Goal: Task Accomplishment & Management: Manage account settings

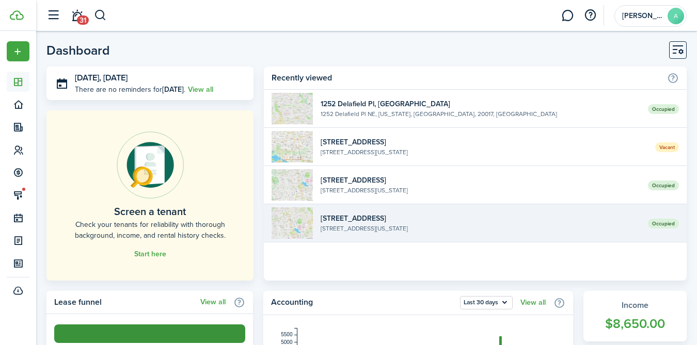
click at [354, 218] on widget-list-item-title "[STREET_ADDRESS]" at bounding box center [479, 218] width 319 height 11
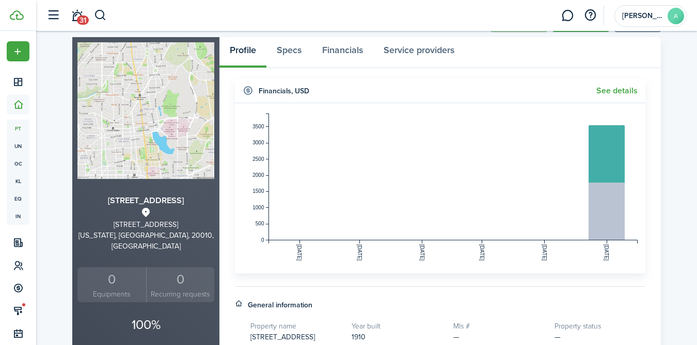
scroll to position [43, 0]
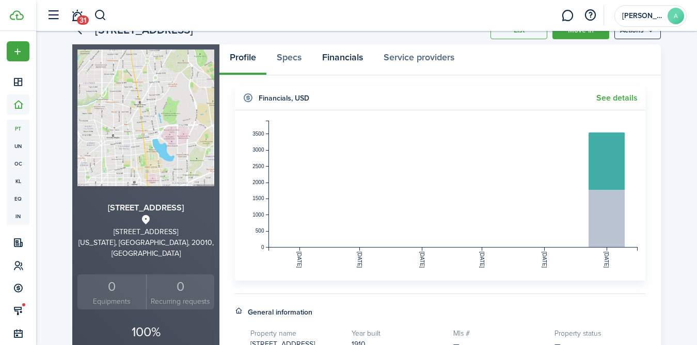
click at [337, 60] on link "Financials" at bounding box center [342, 59] width 61 height 31
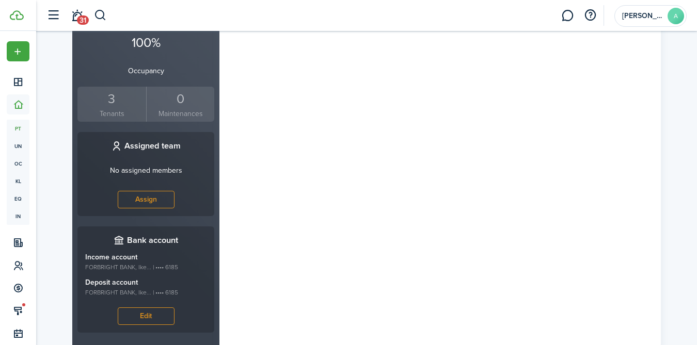
scroll to position [353, 0]
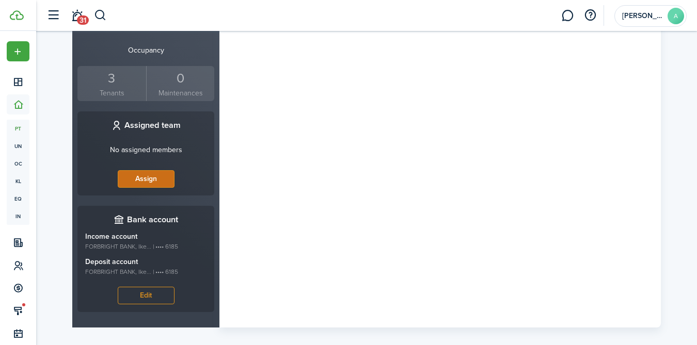
click at [152, 175] on button "Assign" at bounding box center [146, 179] width 57 height 18
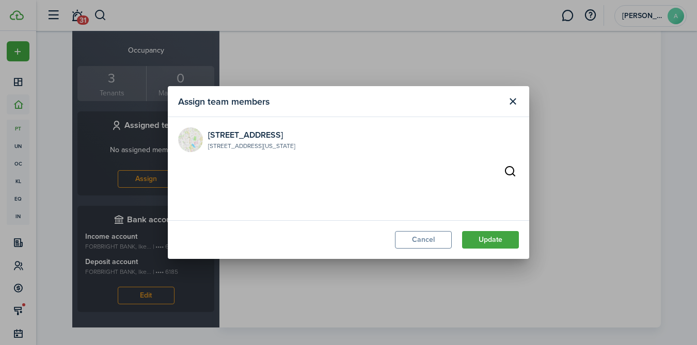
click at [408, 144] on div "[STREET_ADDRESS][US_STATE]" at bounding box center [348, 139] width 341 height 25
click at [508, 105] on button "Close modal" at bounding box center [513, 102] width 18 height 18
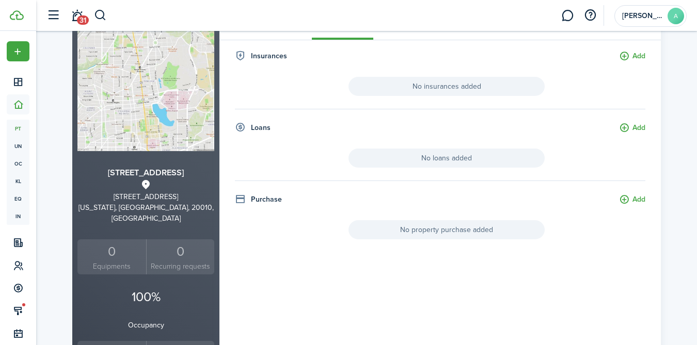
scroll to position [0, 0]
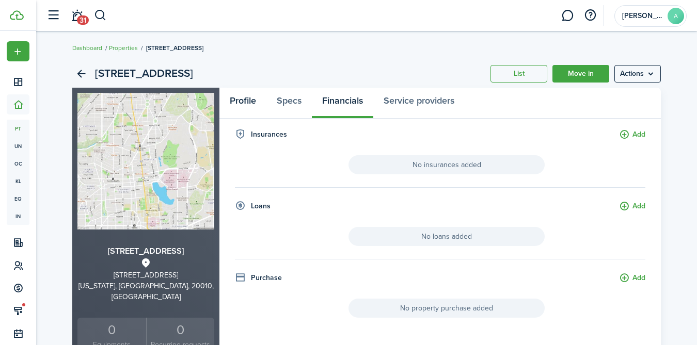
click at [245, 104] on link "Profile" at bounding box center [242, 103] width 47 height 31
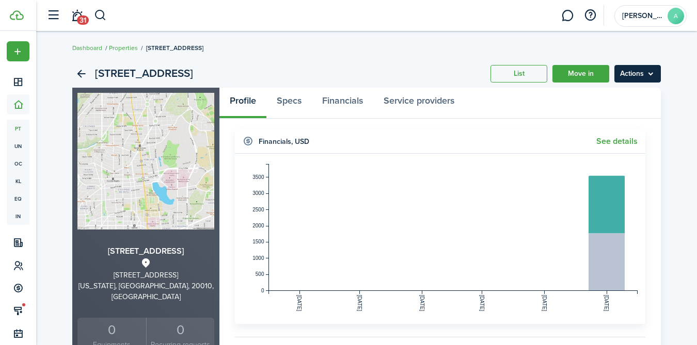
click at [632, 78] on menu-btn "Actions" at bounding box center [637, 74] width 46 height 18
click at [572, 51] on breadcrumb "Dashboard Properties [STREET_ADDRESS]" at bounding box center [366, 43] width 588 height 24
click at [522, 76] on link "List" at bounding box center [518, 74] width 57 height 18
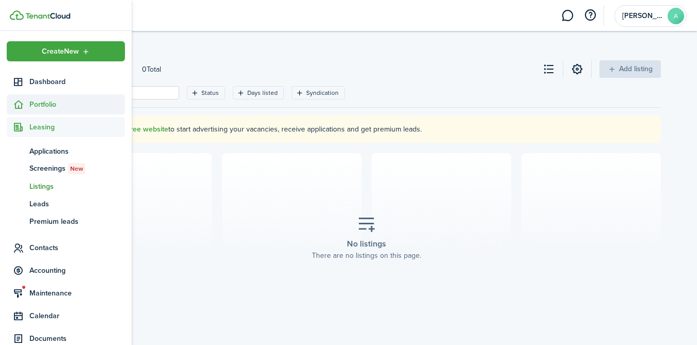
click at [19, 105] on icon at bounding box center [18, 105] width 11 height 10
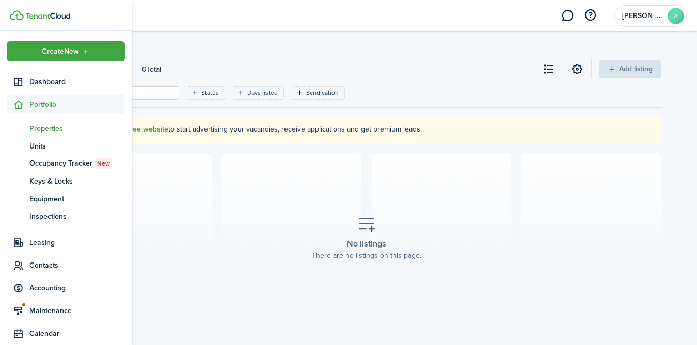
click at [45, 131] on span "Properties" at bounding box center [76, 128] width 95 height 11
